Goal: Task Accomplishment & Management: Complete application form

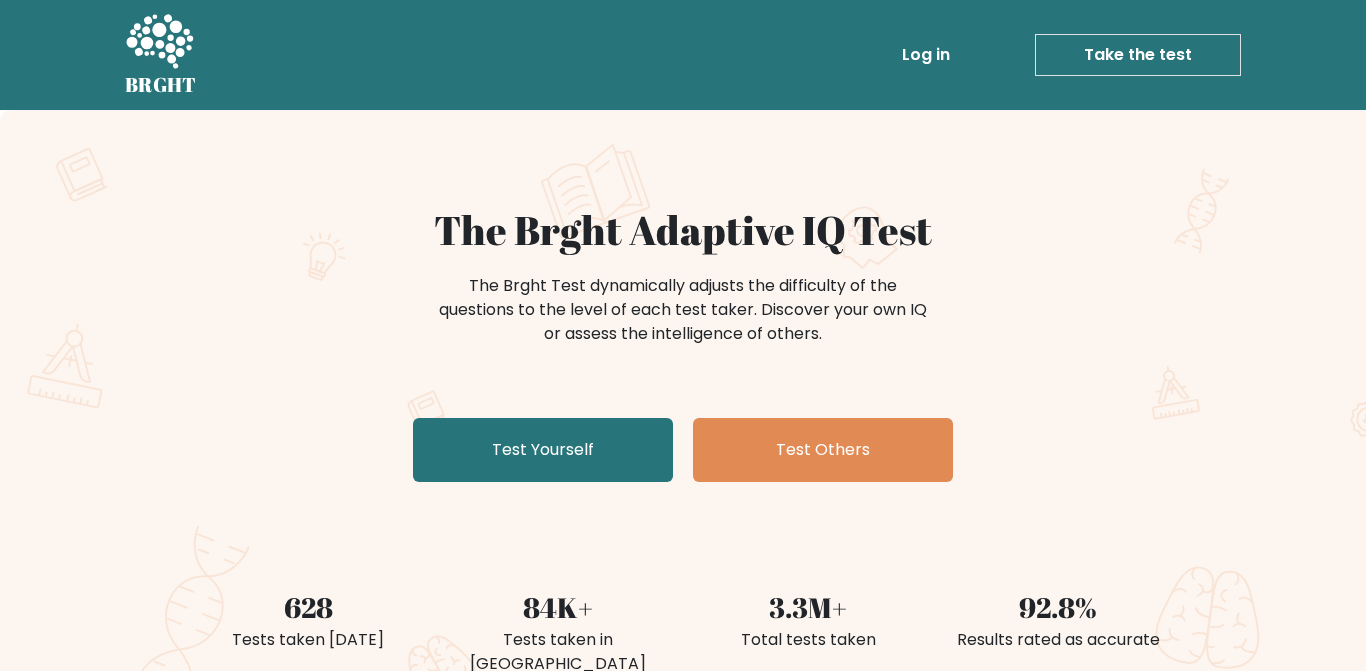
click at [581, 457] on link "Test Yourself" at bounding box center [543, 450] width 260 height 64
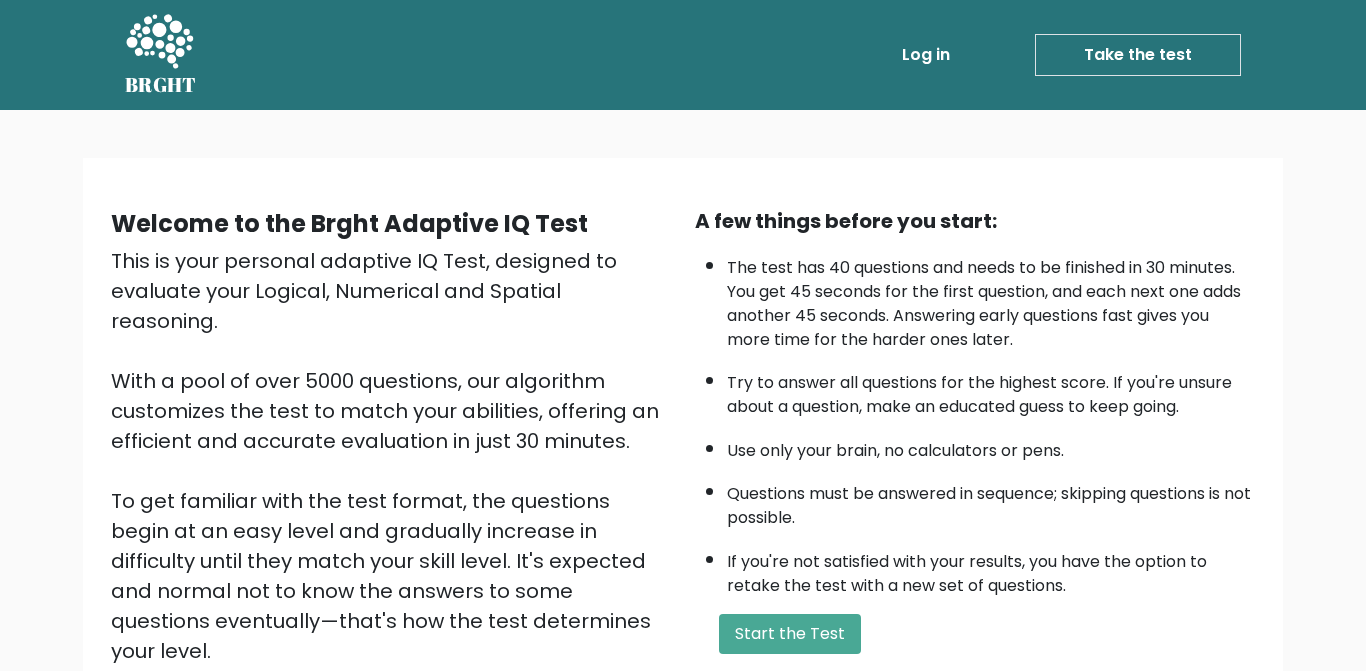
click at [738, 629] on button "Start the Test" at bounding box center [790, 634] width 142 height 40
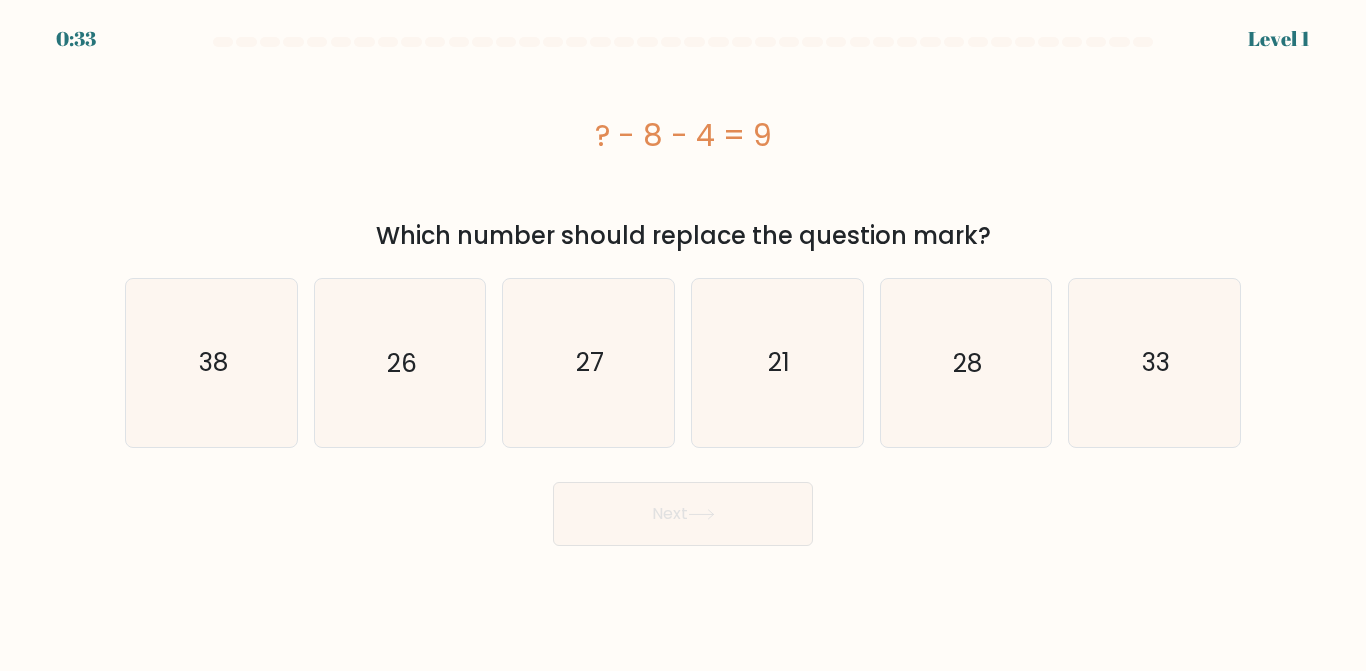
click at [800, 371] on icon "21" at bounding box center [777, 362] width 167 height 167
click at [684, 341] on input "d. 21" at bounding box center [683, 338] width 1 height 5
radio input "true"
click at [749, 514] on button "Next" at bounding box center [683, 514] width 260 height 64
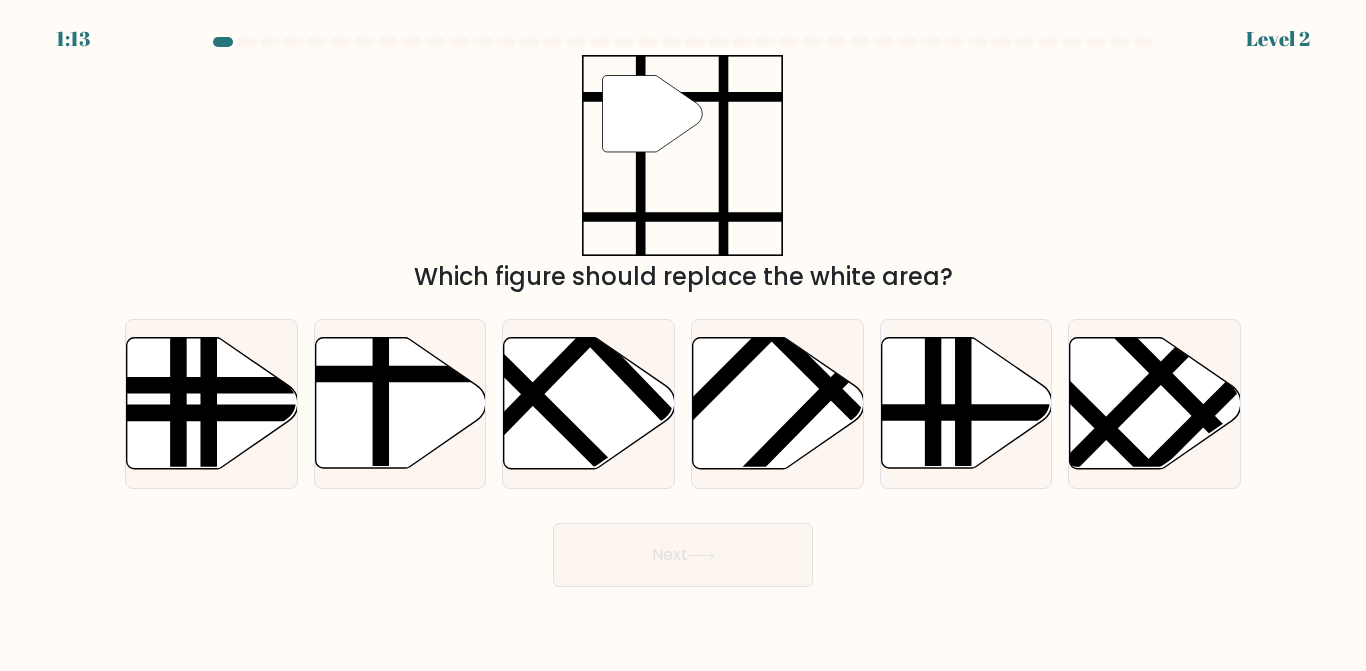
click at [400, 425] on icon at bounding box center [400, 403] width 171 height 131
click at [683, 341] on input "b." at bounding box center [683, 338] width 1 height 5
radio input "true"
click at [617, 562] on button "Next" at bounding box center [683, 555] width 260 height 64
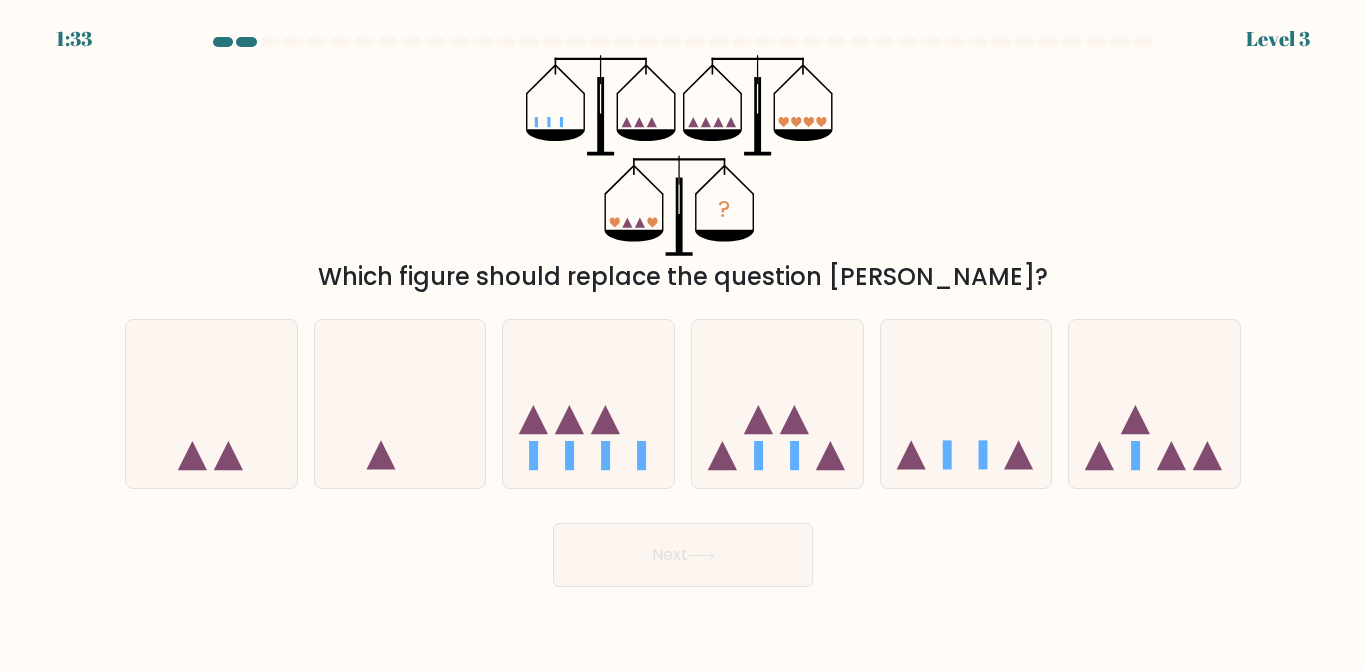
click at [992, 474] on icon at bounding box center [966, 403] width 171 height 141
click at [684, 341] on input "e." at bounding box center [683, 338] width 1 height 5
radio input "true"
click at [734, 574] on button "Next" at bounding box center [683, 555] width 260 height 64
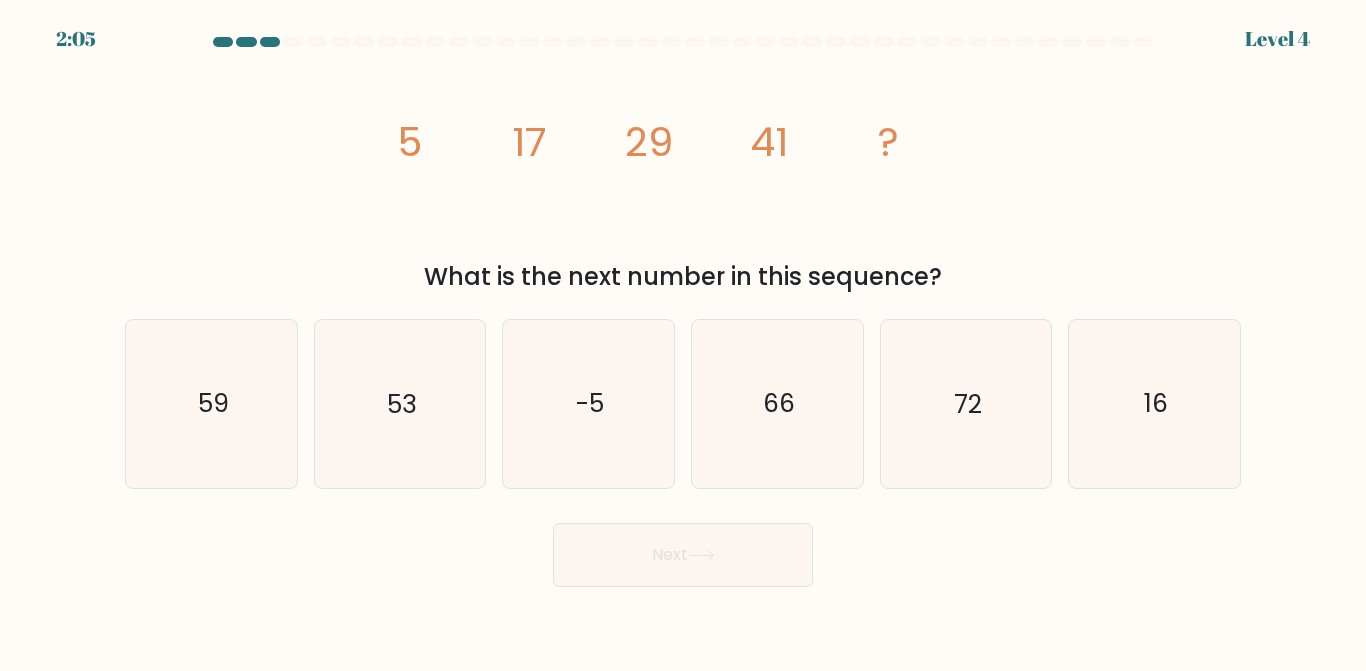
click at [432, 404] on icon "53" at bounding box center [399, 403] width 167 height 167
click at [683, 341] on input "b. 53" at bounding box center [683, 338] width 1 height 5
radio input "true"
click at [665, 560] on button "Next" at bounding box center [683, 555] width 260 height 64
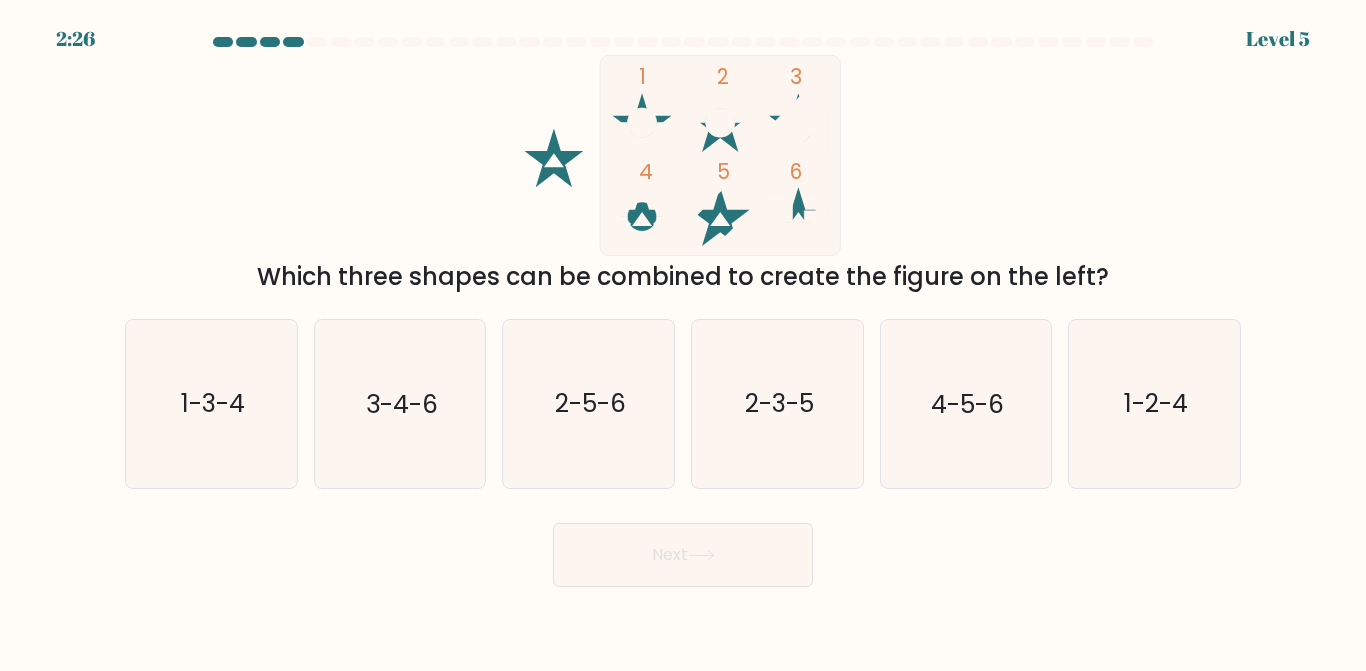
click at [1149, 412] on text "1-2-4" at bounding box center [1156, 404] width 64 height 35
click at [684, 341] on input "f. 1-2-4" at bounding box center [683, 338] width 1 height 5
radio input "true"
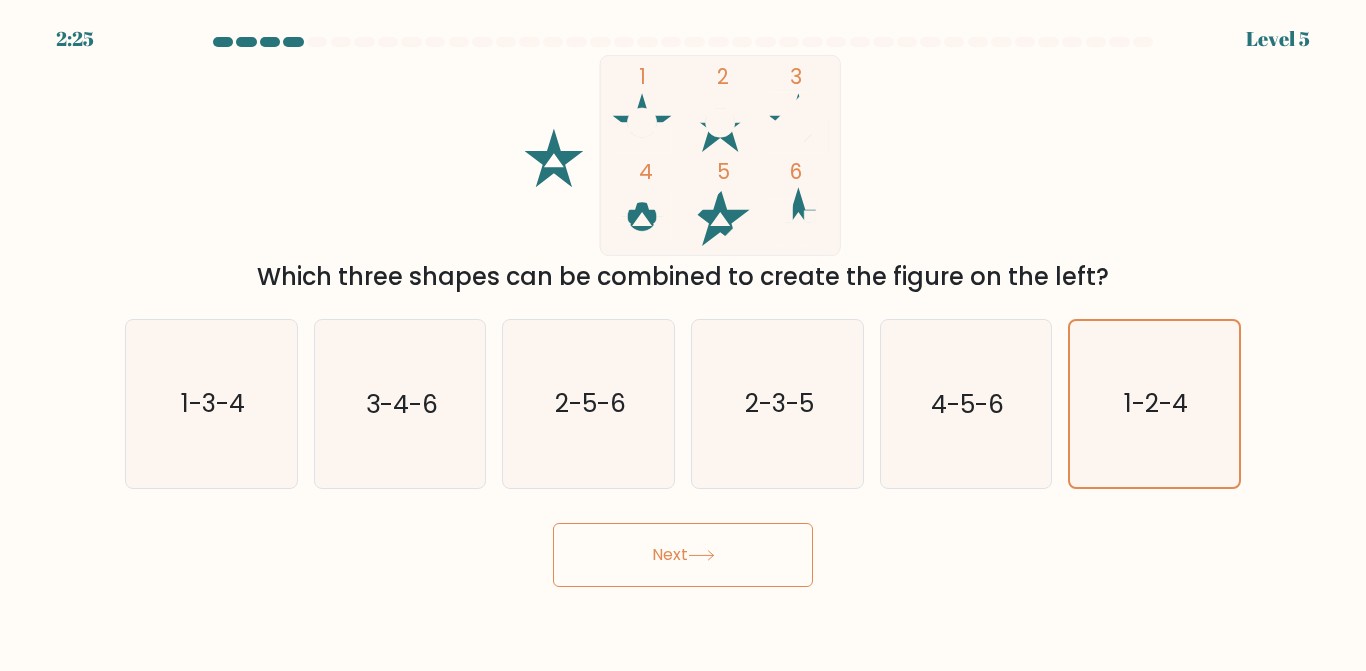
click at [636, 575] on button "Next" at bounding box center [683, 555] width 260 height 64
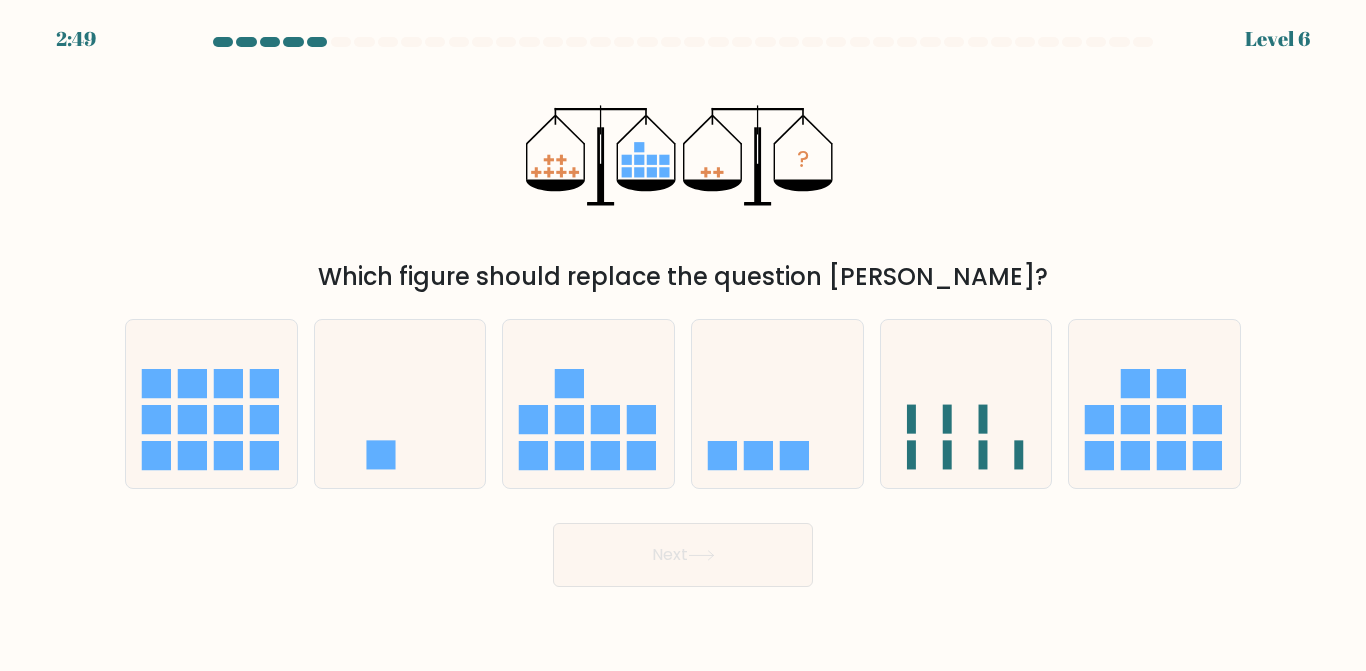
click at [790, 445] on icon at bounding box center [777, 403] width 171 height 141
click at [684, 341] on input "d." at bounding box center [683, 338] width 1 height 5
radio input "true"
click at [710, 561] on icon at bounding box center [701, 555] width 27 height 11
